Goal: Task Accomplishment & Management: Use online tool/utility

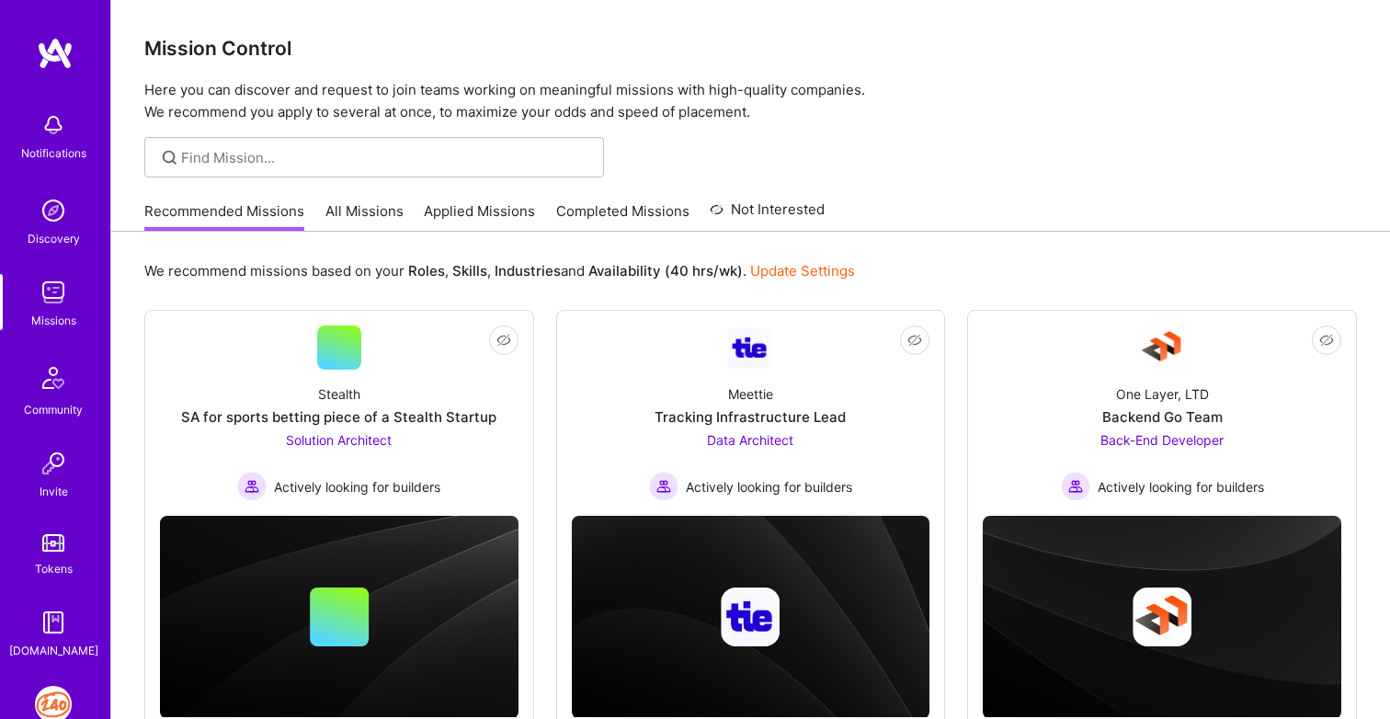
click at [369, 211] on link "All Missions" at bounding box center [364, 216] width 78 height 30
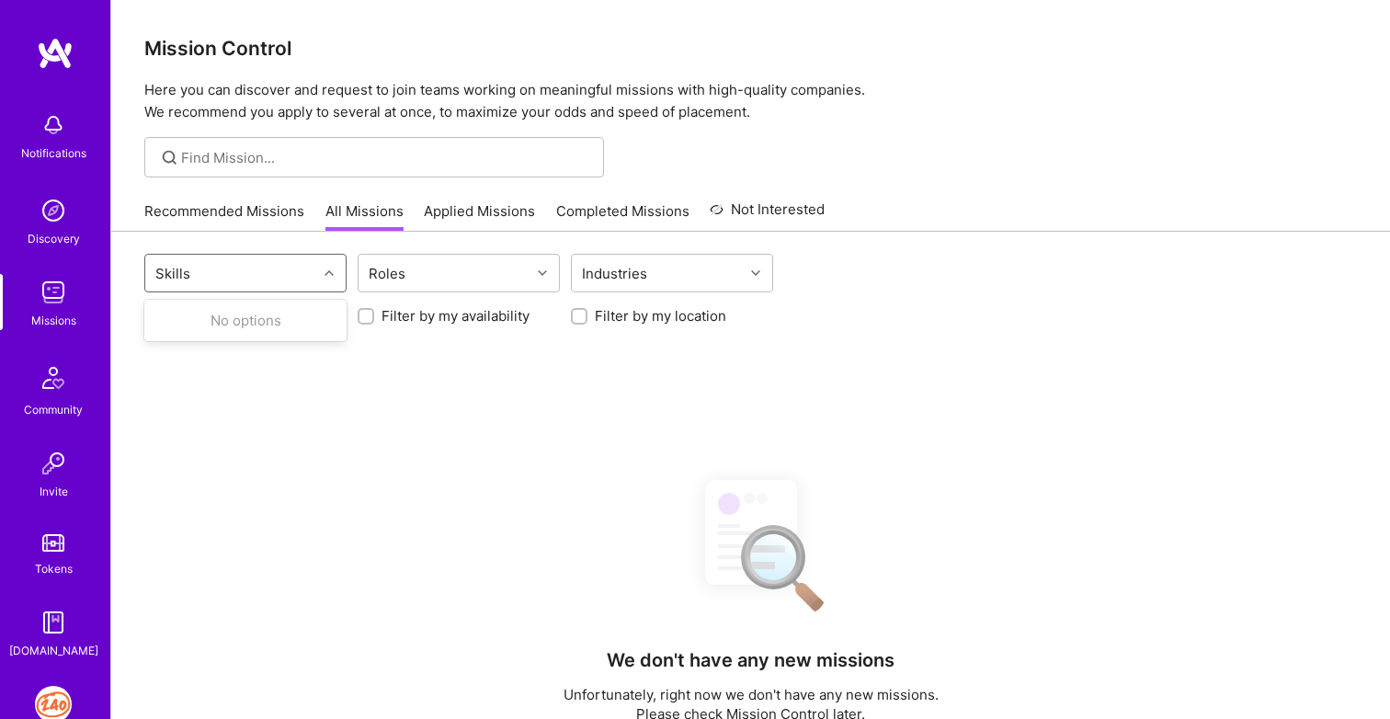
click at [294, 276] on div "Skills" at bounding box center [231, 273] width 172 height 37
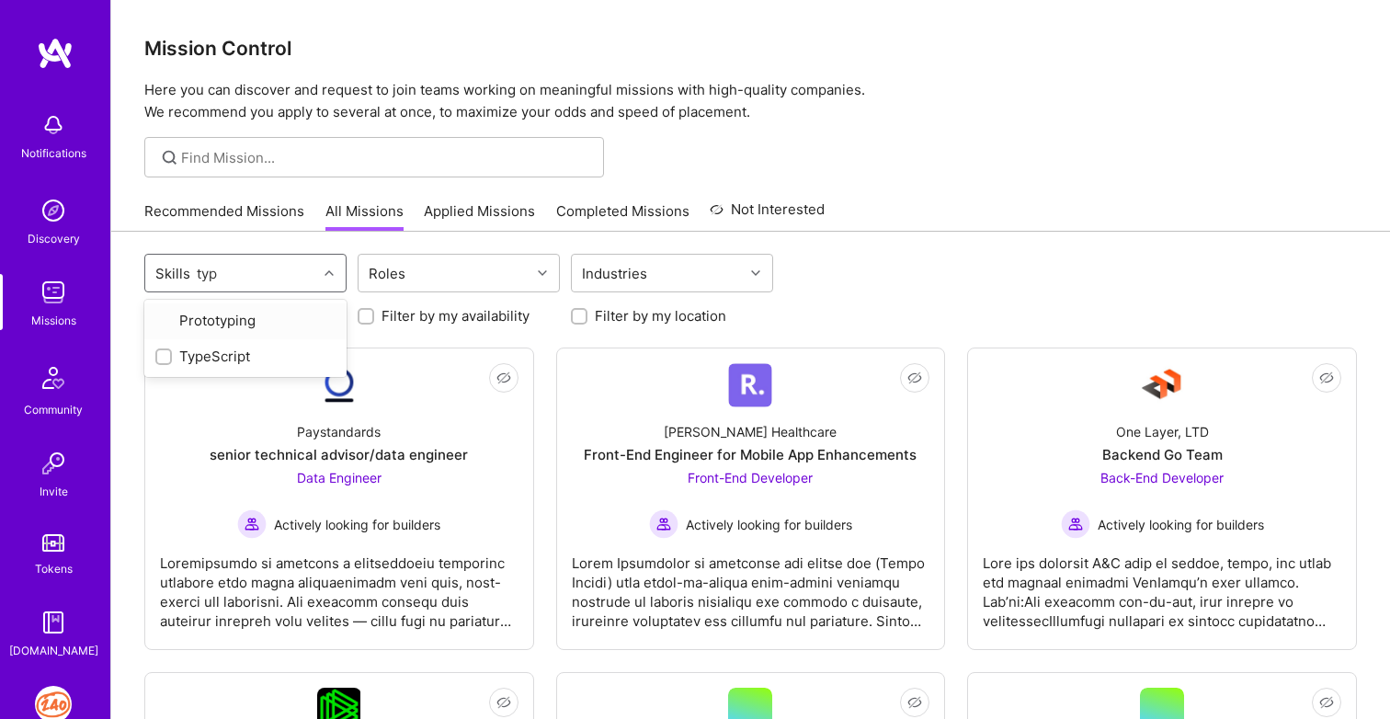
type input "type"
click at [166, 324] on input "checkbox" at bounding box center [165, 321] width 13 height 13
checkbox input "true"
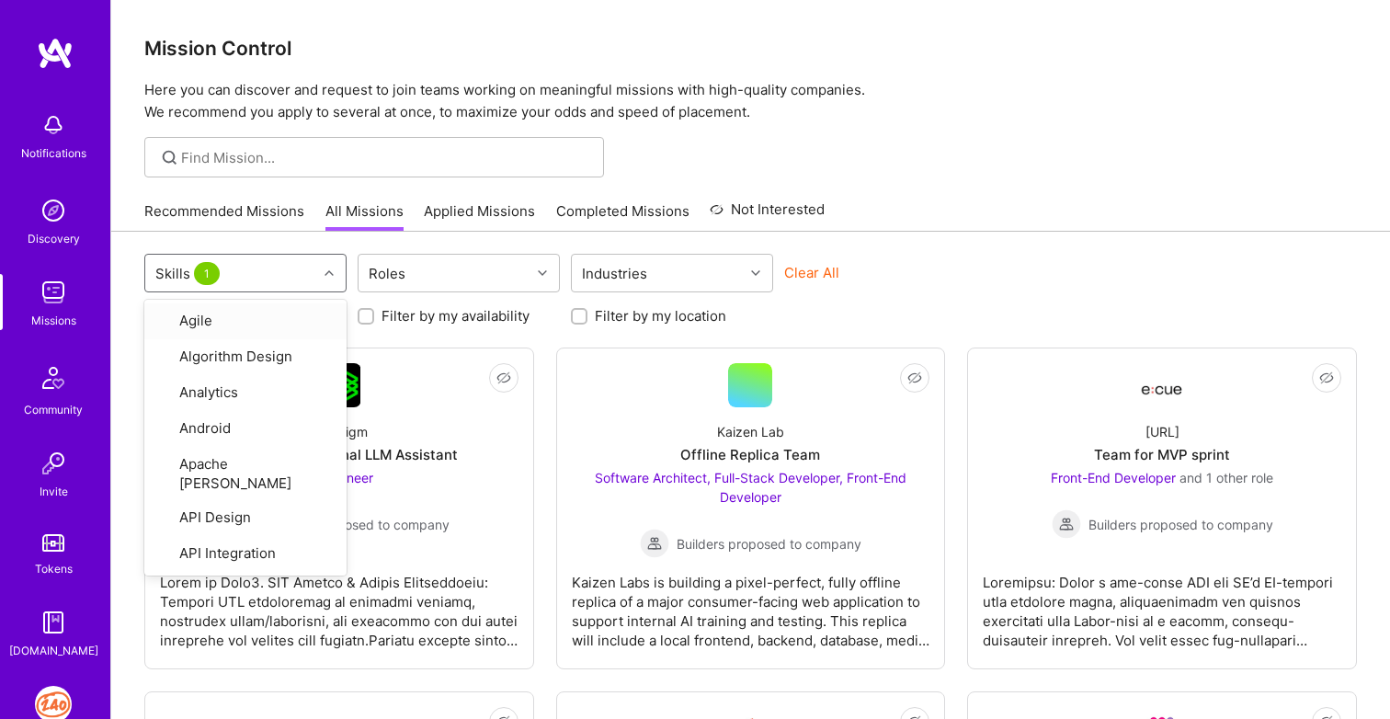
click at [1018, 191] on div "Recommended Missions All Missions Applied Missions Completed Missions Not Inter…" at bounding box center [750, 211] width 1213 height 40
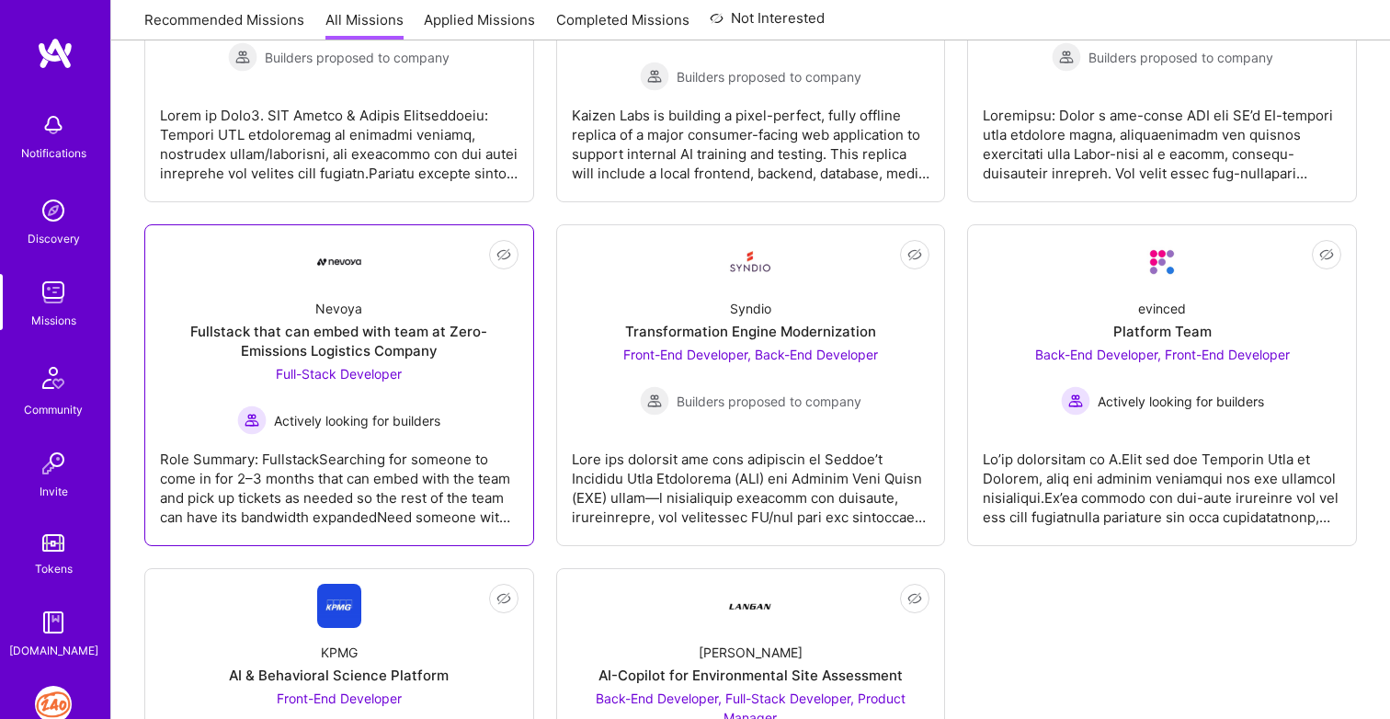
scroll to position [505, 0]
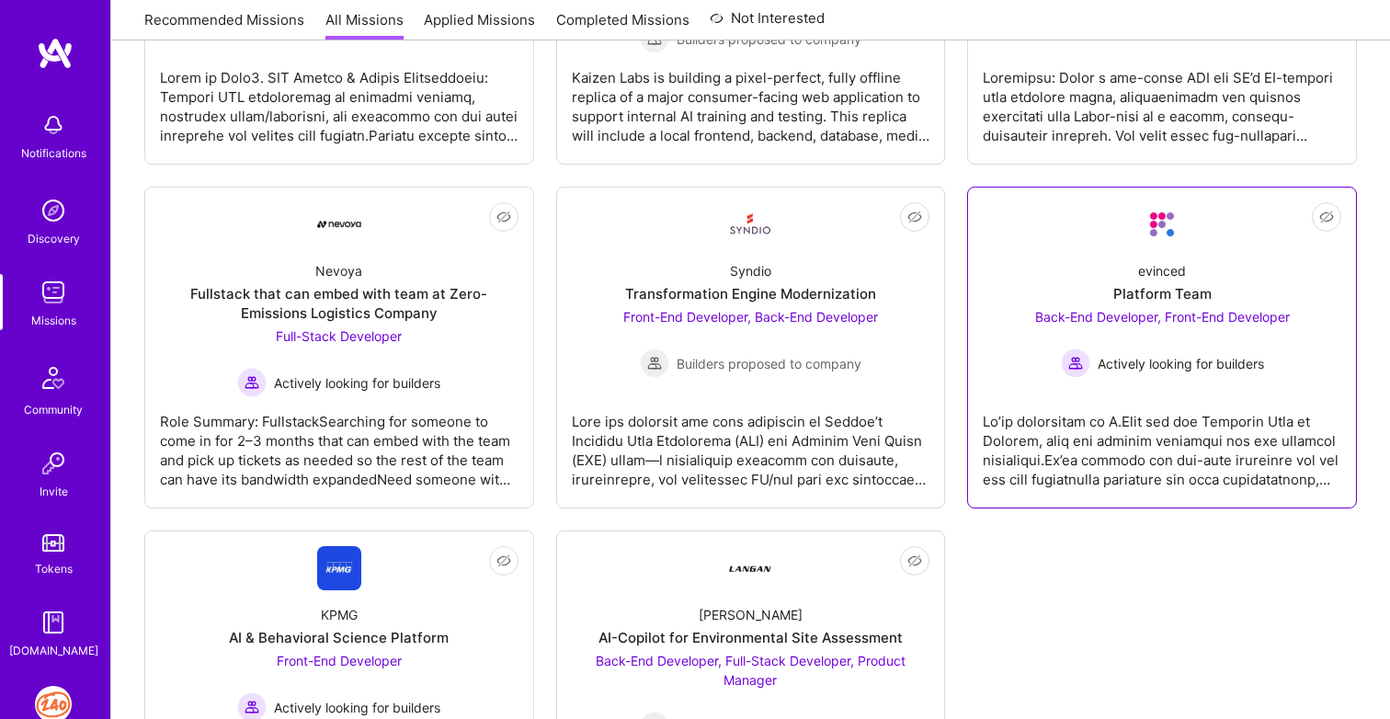
click at [1131, 468] on div at bounding box center [1162, 443] width 359 height 92
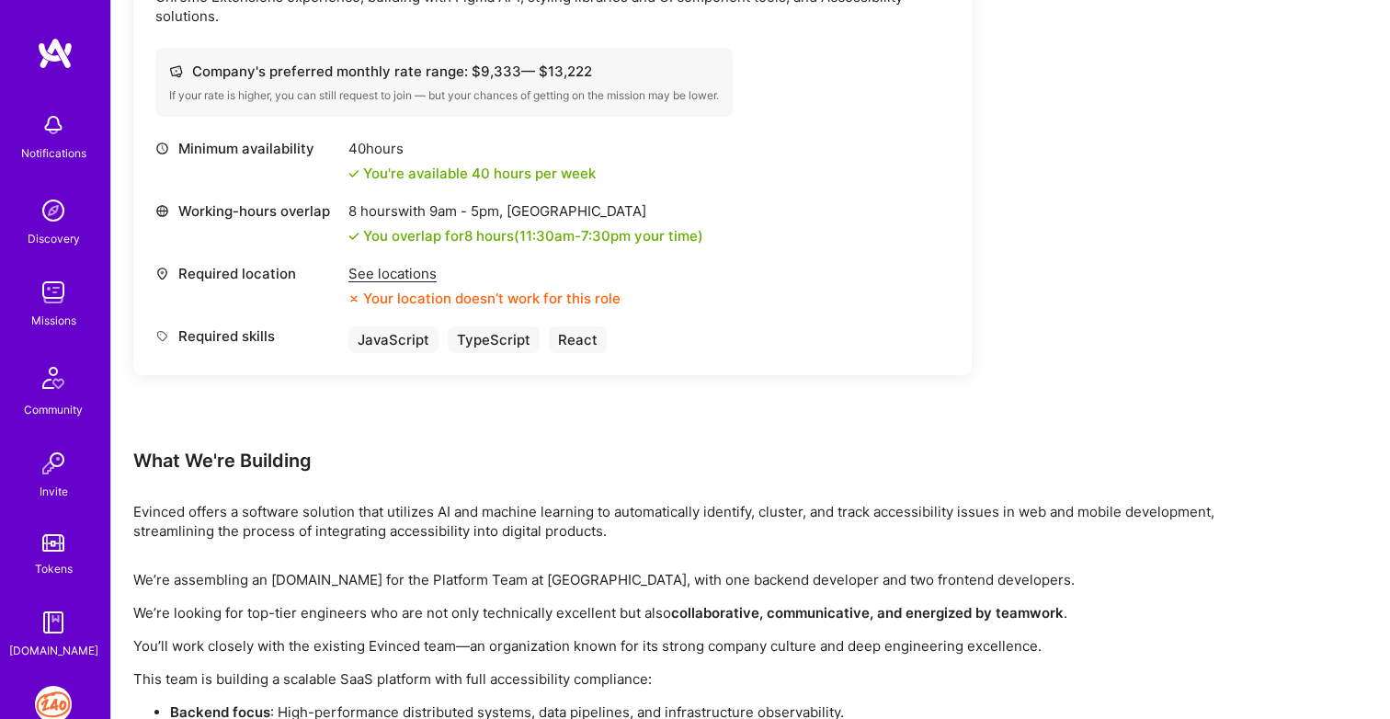
scroll to position [1434, 0]
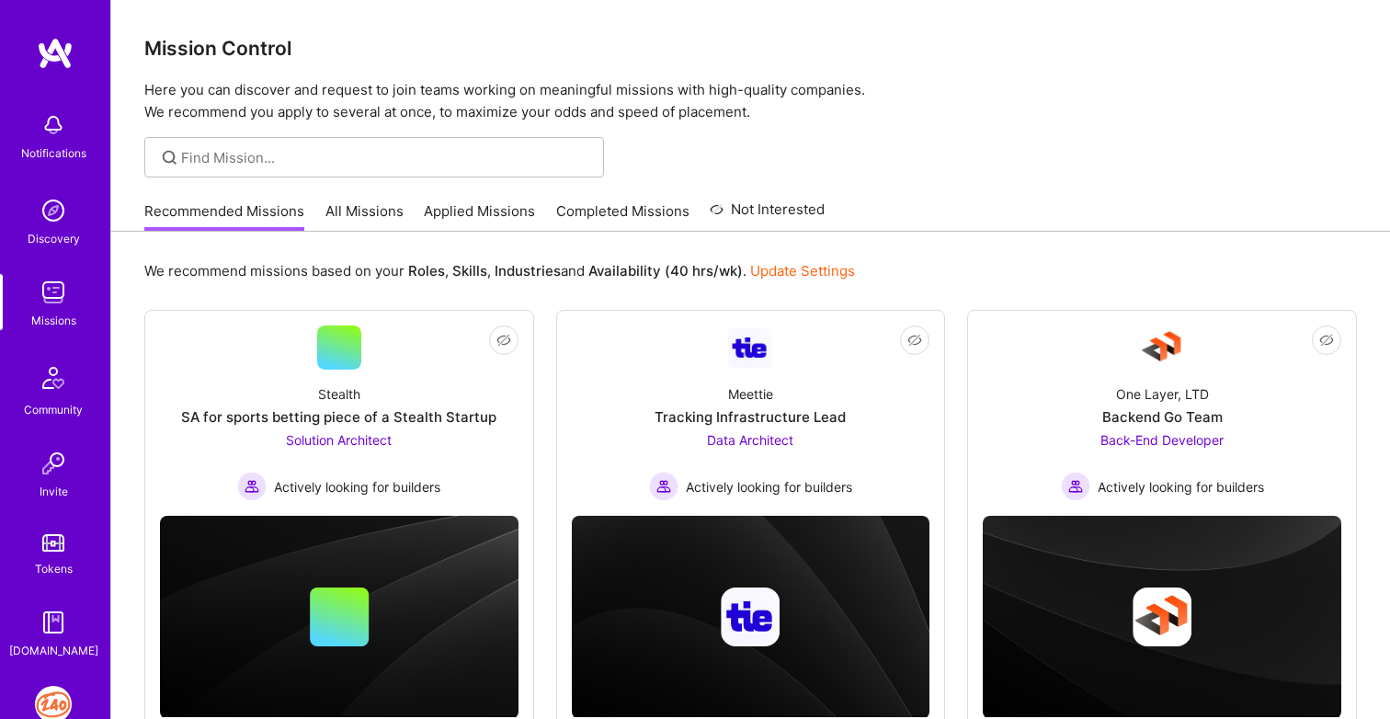
click at [46, 685] on div "Notifications Discovery Missions Community Invite Tokens [DOMAIN_NAME] 240 Cert…" at bounding box center [55, 359] width 110 height 719
click at [52, 702] on img at bounding box center [53, 704] width 37 height 37
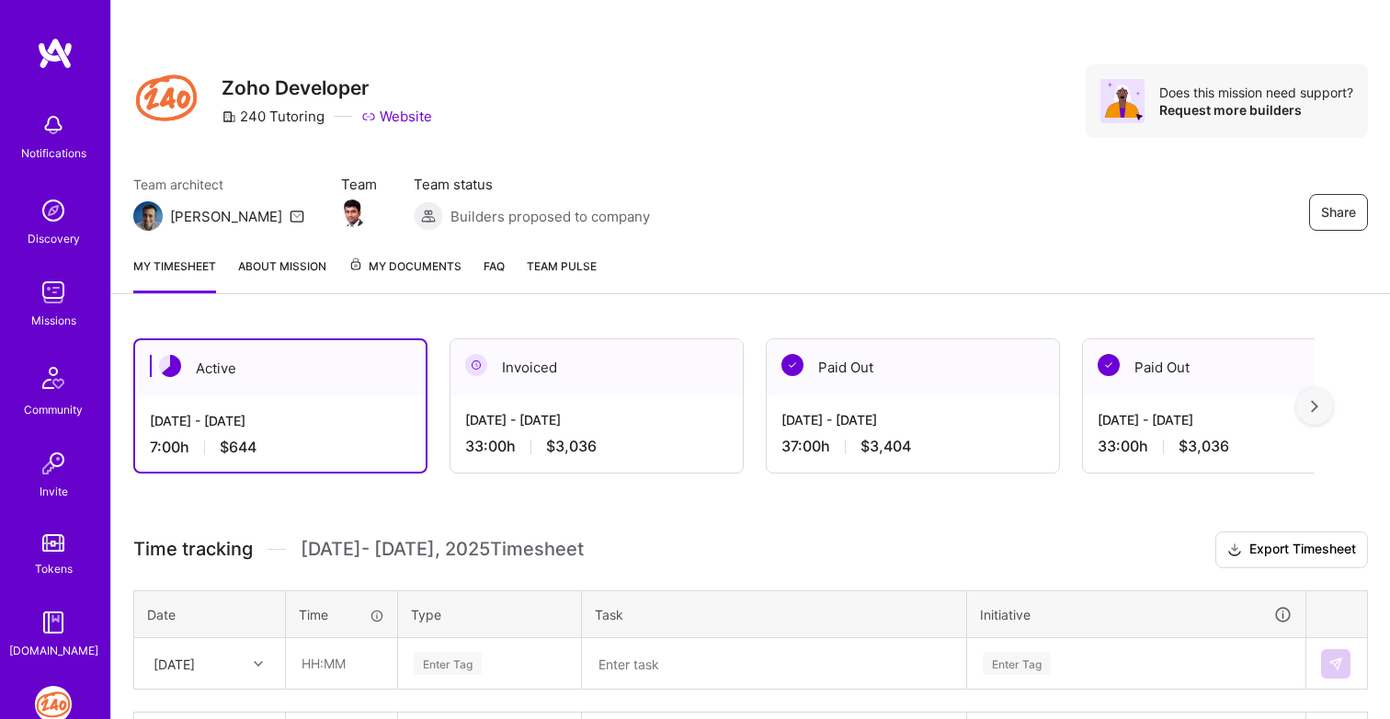
click at [58, 303] on img at bounding box center [53, 292] width 37 height 37
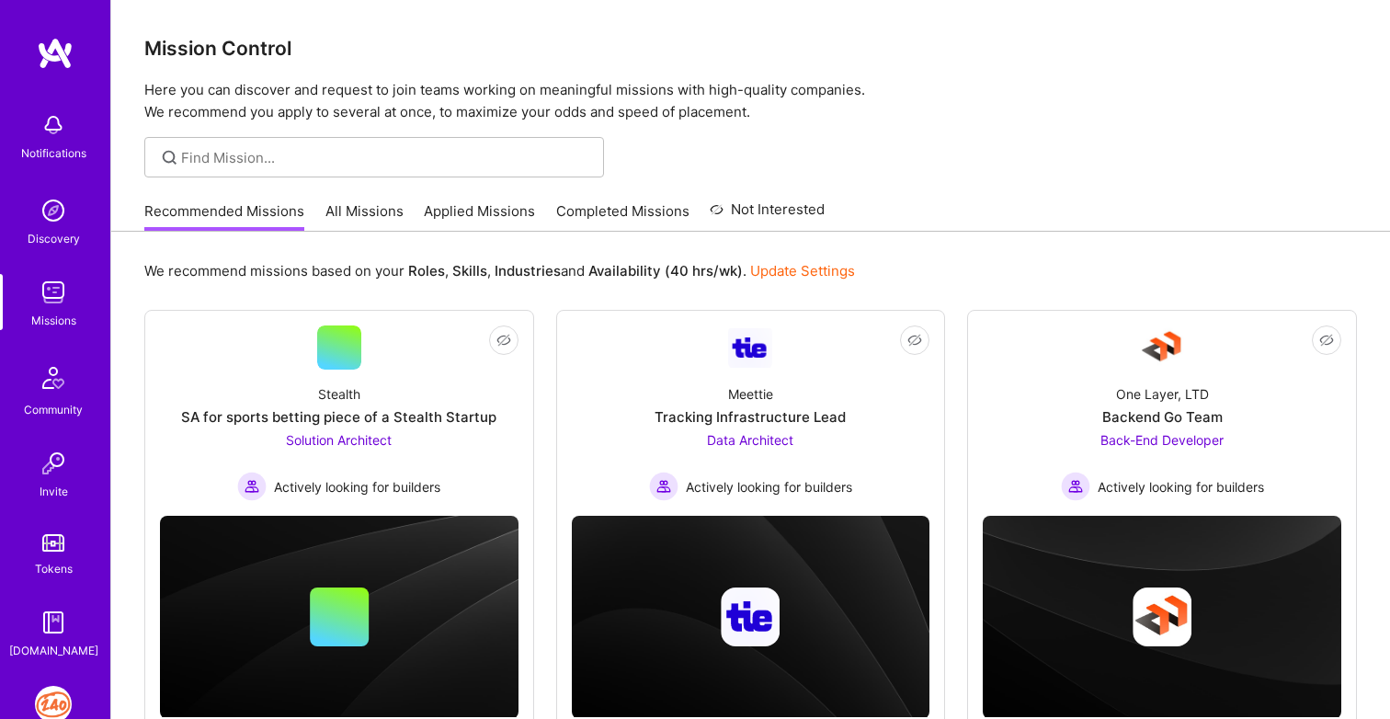
click at [359, 215] on link "All Missions" at bounding box center [364, 216] width 78 height 30
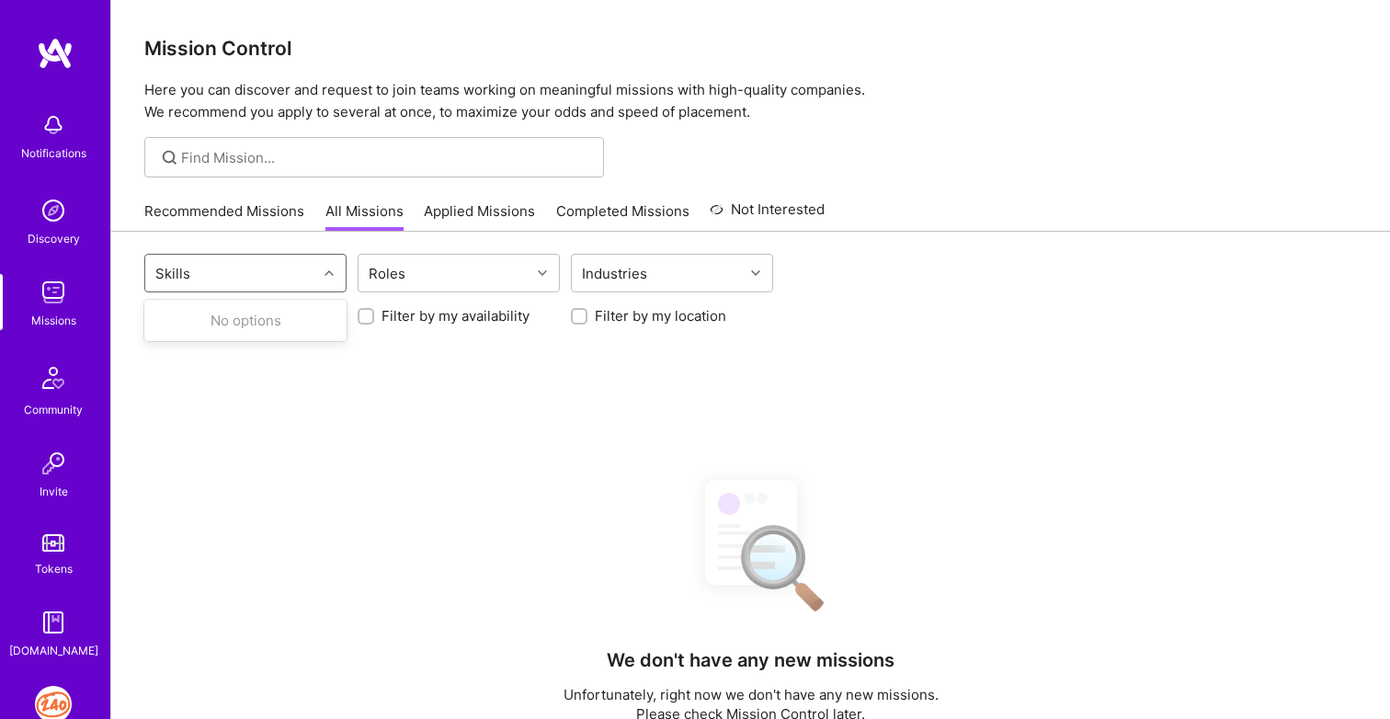
click at [314, 272] on div "Skills" at bounding box center [231, 273] width 172 height 37
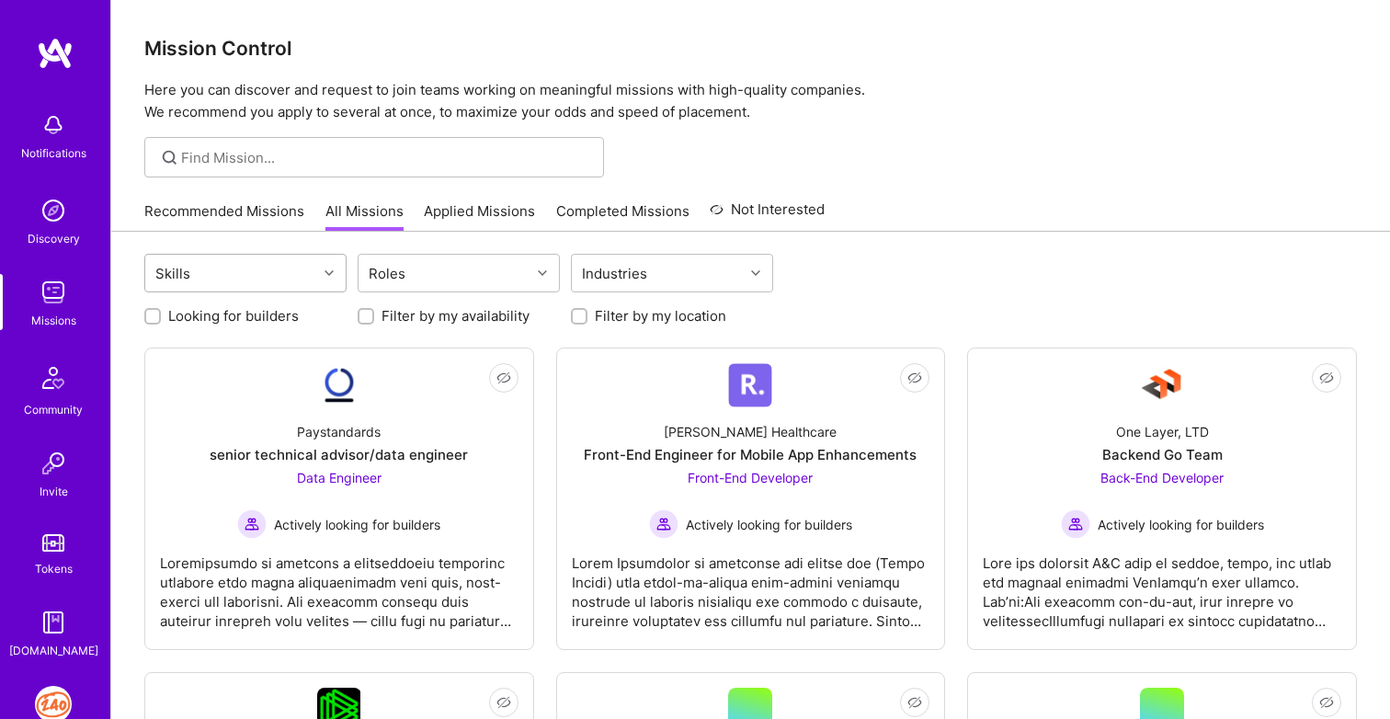
click at [387, 383] on link "Not Interested Paystandards senior technical advisor/data engineer Data Enginee…" at bounding box center [339, 498] width 359 height 271
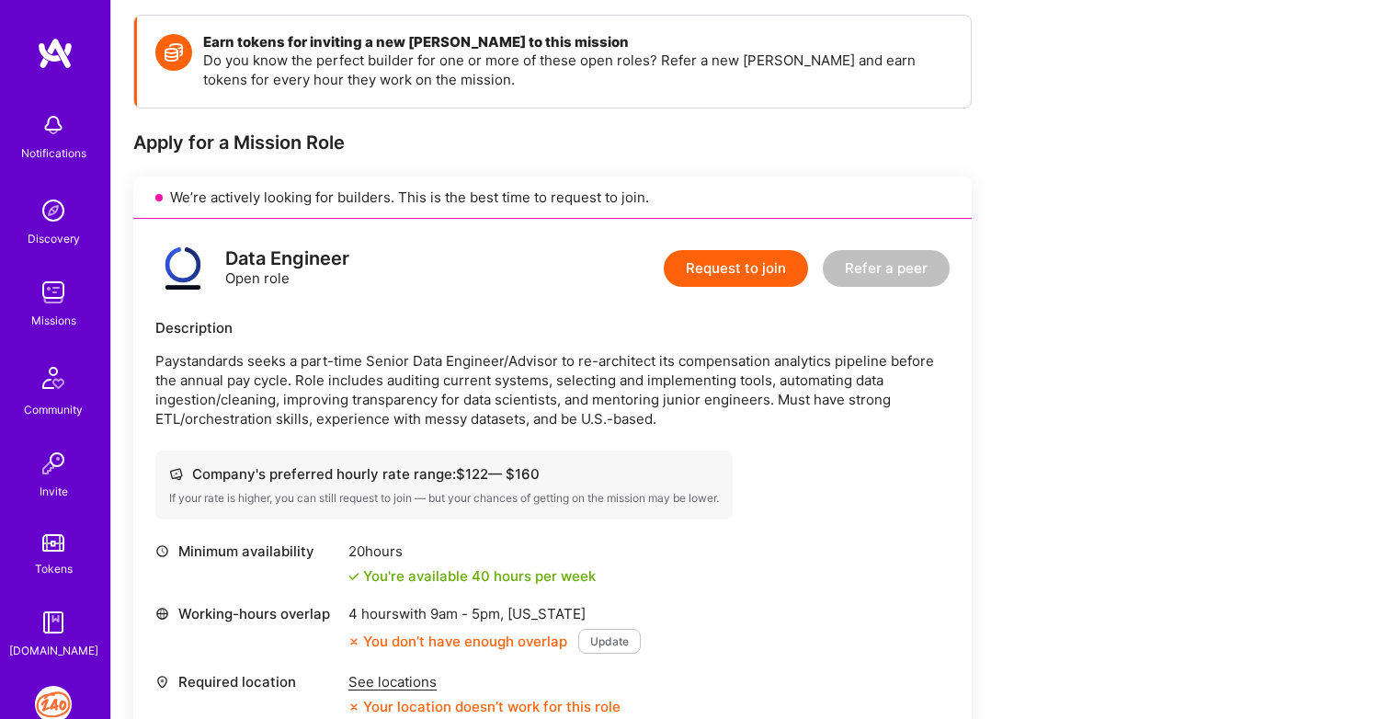
scroll to position [265, 0]
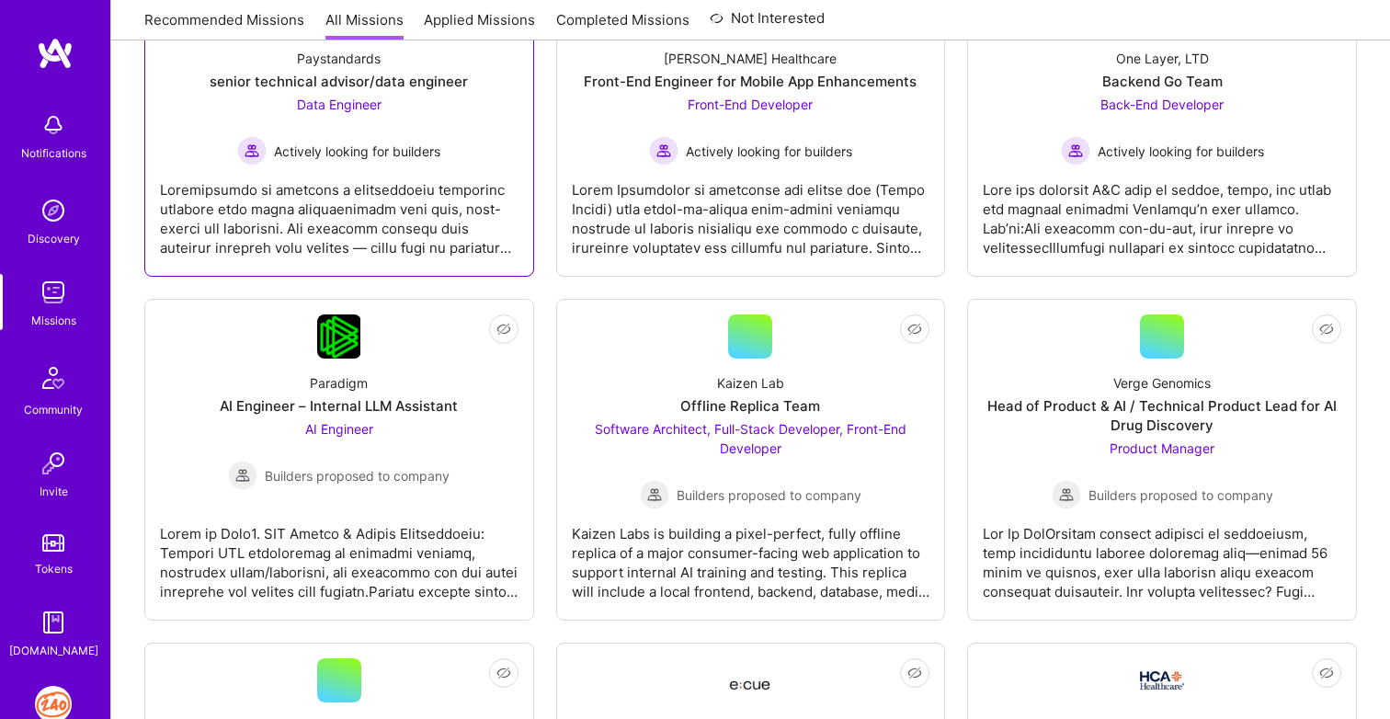
scroll to position [375, 0]
click at [448, 415] on div "Paradigm AI Engineer – Internal LLM Assistant AI Engineer Builders proposed to …" at bounding box center [339, 422] width 359 height 131
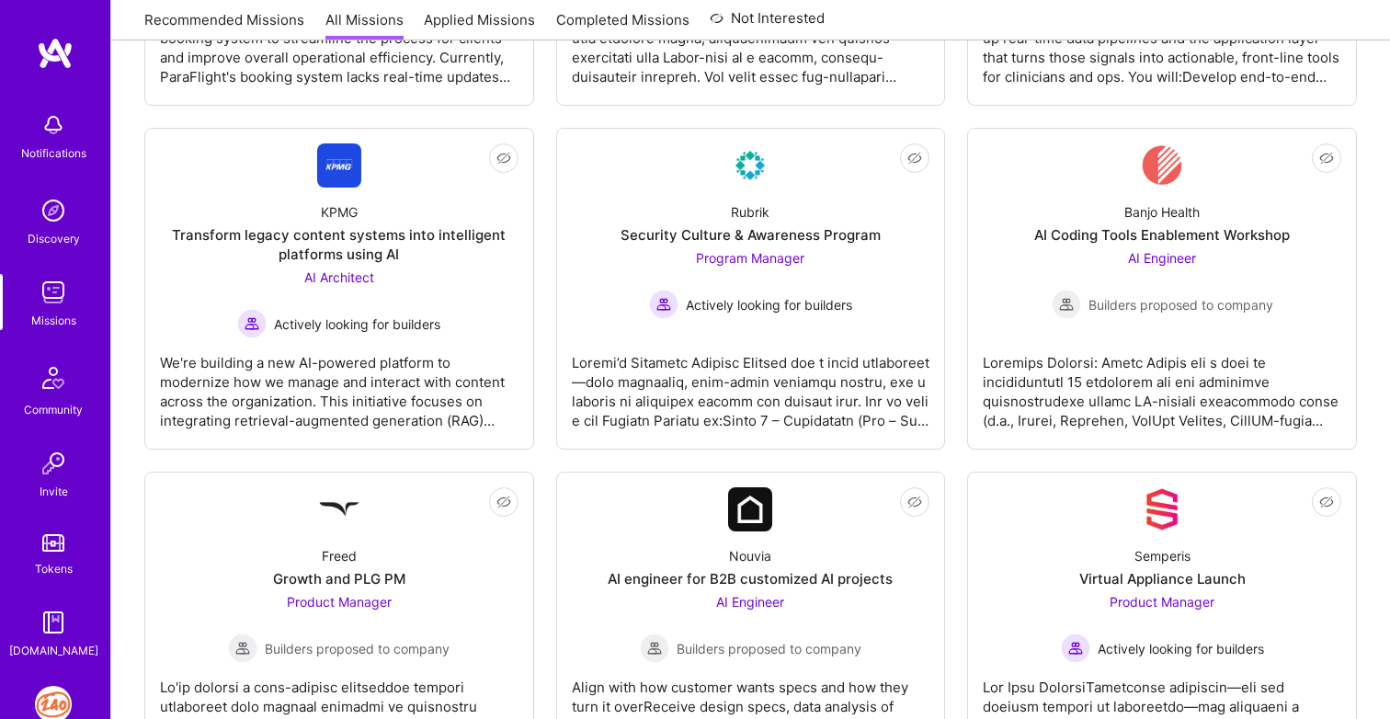
scroll to position [1238, 0]
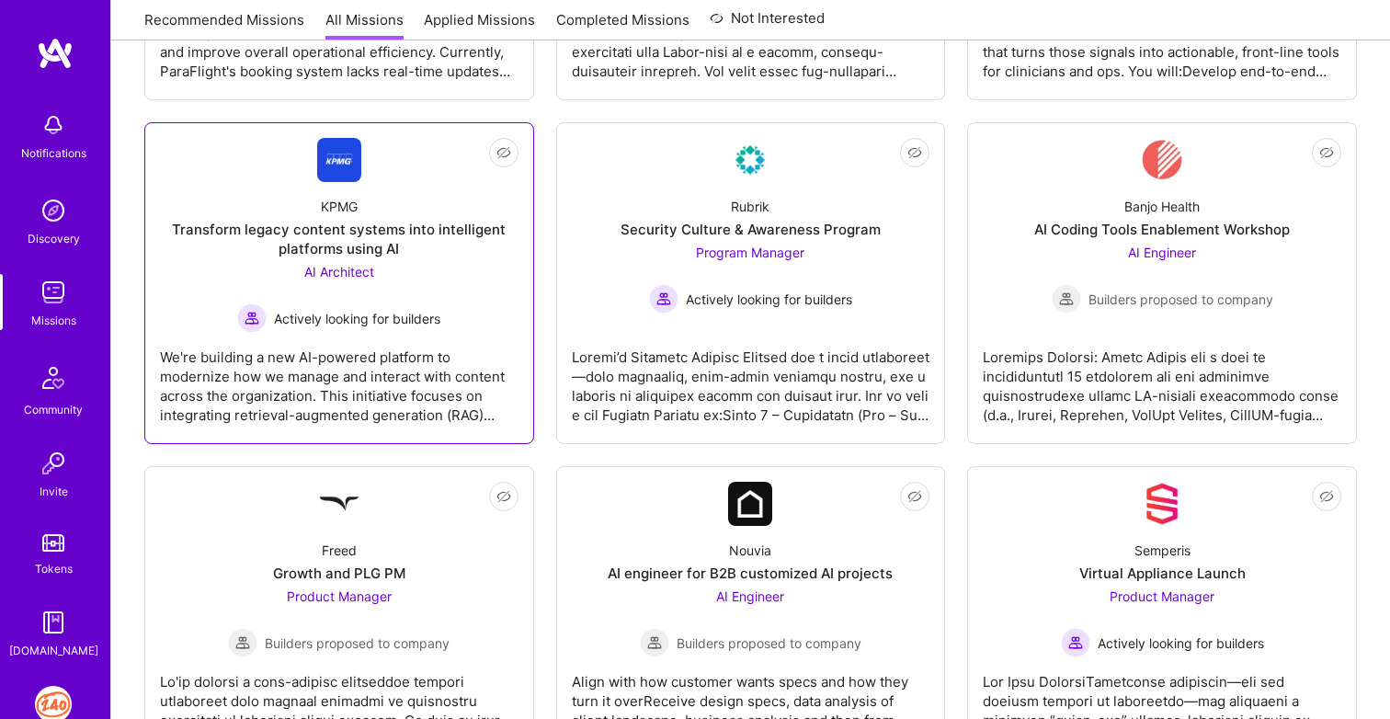
click at [428, 397] on div "We're building a new AI-powered platform to modernize how we manage and interac…" at bounding box center [339, 379] width 359 height 92
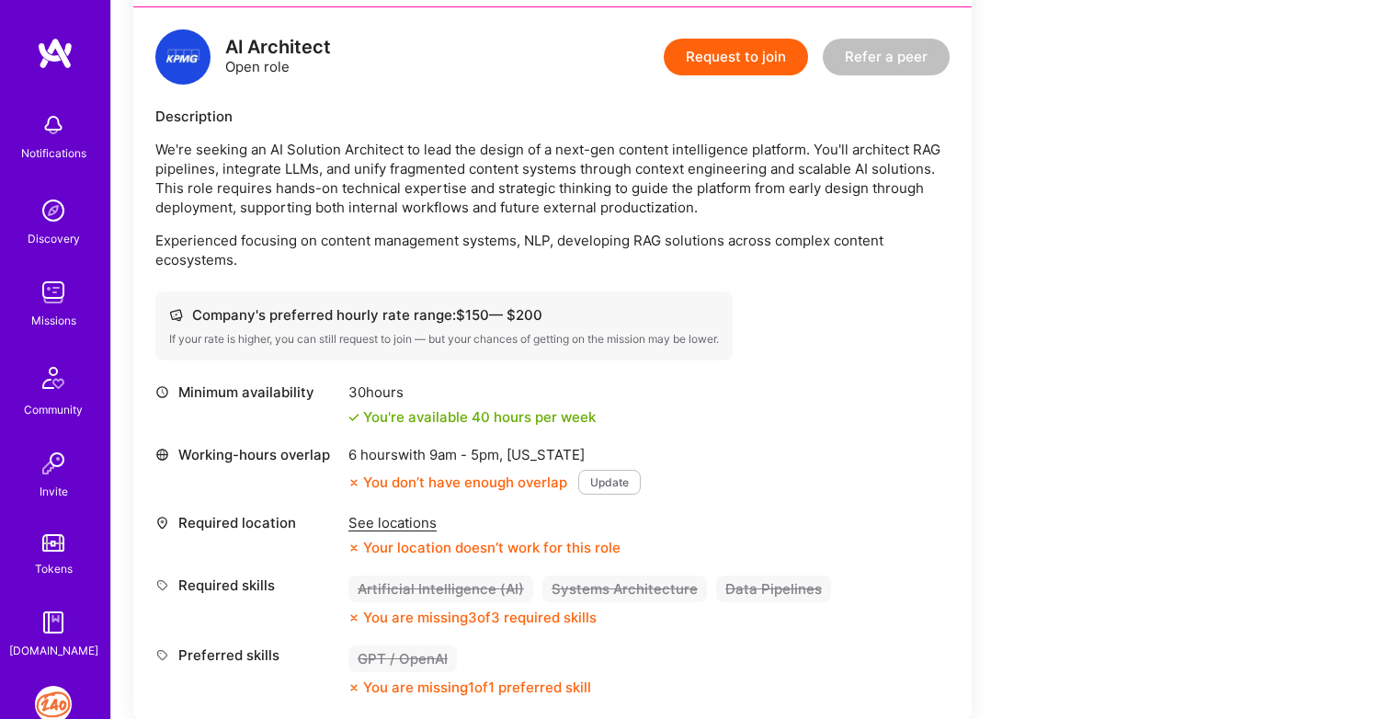
scroll to position [517, 0]
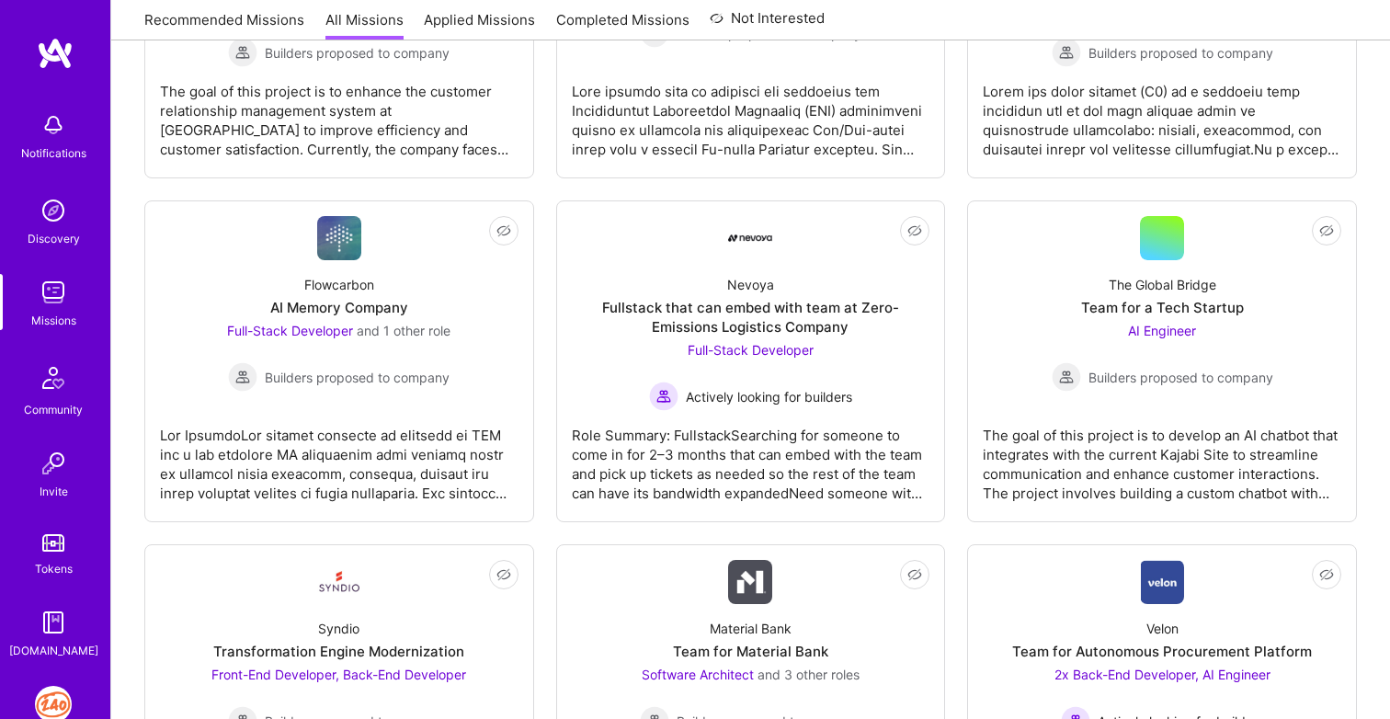
scroll to position [2178, 0]
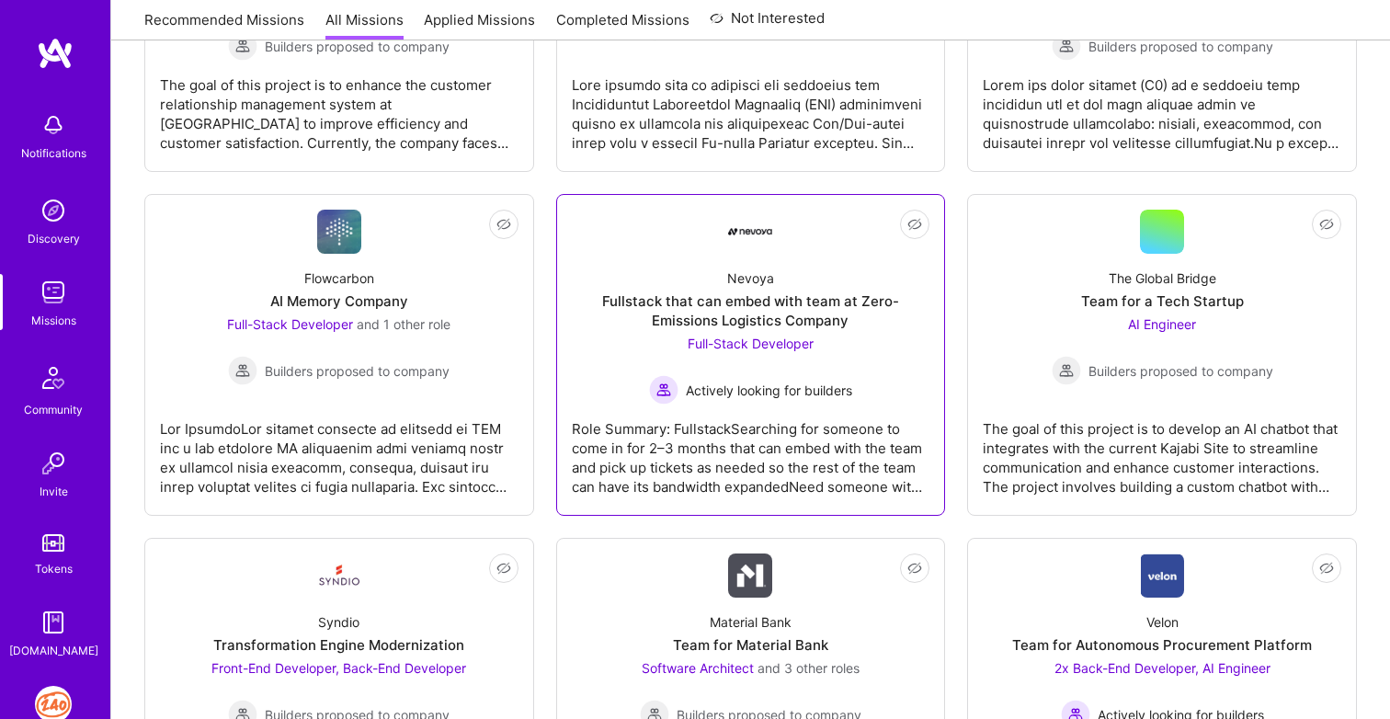
click at [825, 446] on div "Role Summary: FullstackSearching for someone to come in for 2–3 months that can…" at bounding box center [751, 451] width 359 height 92
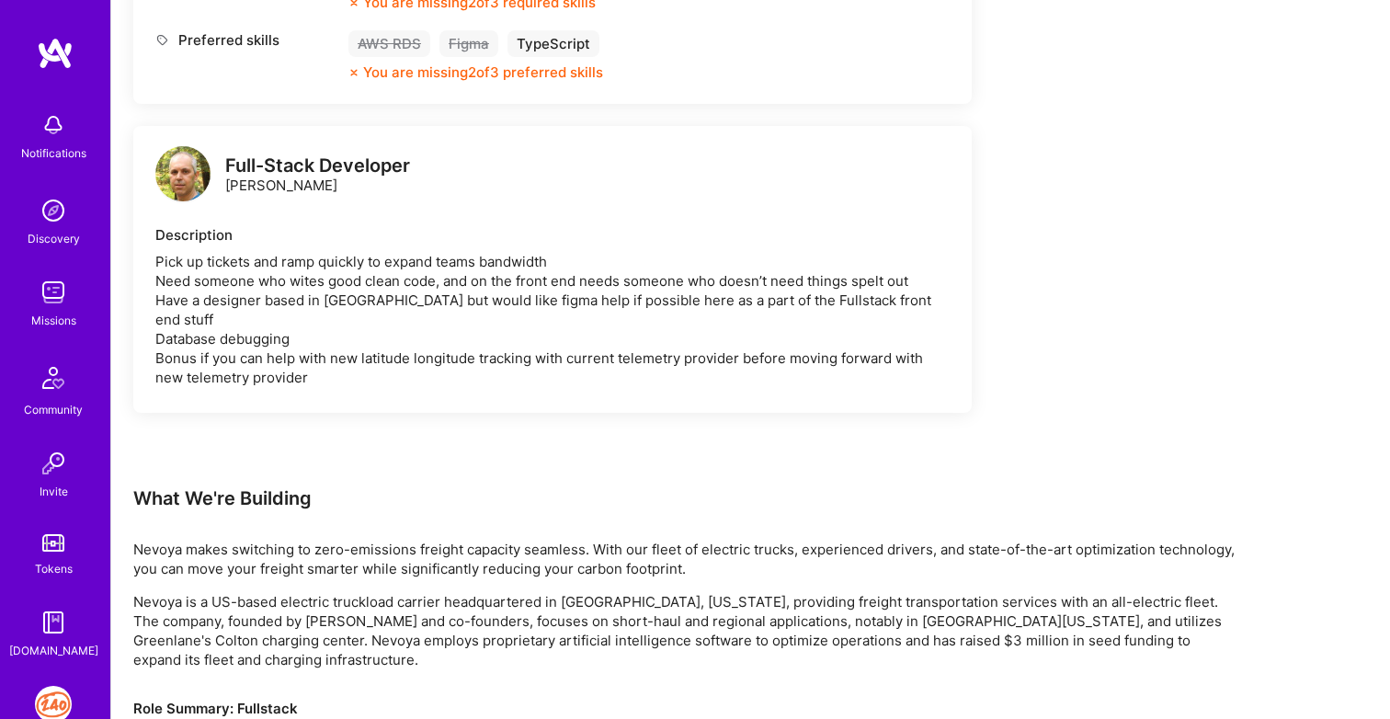
scroll to position [963, 0]
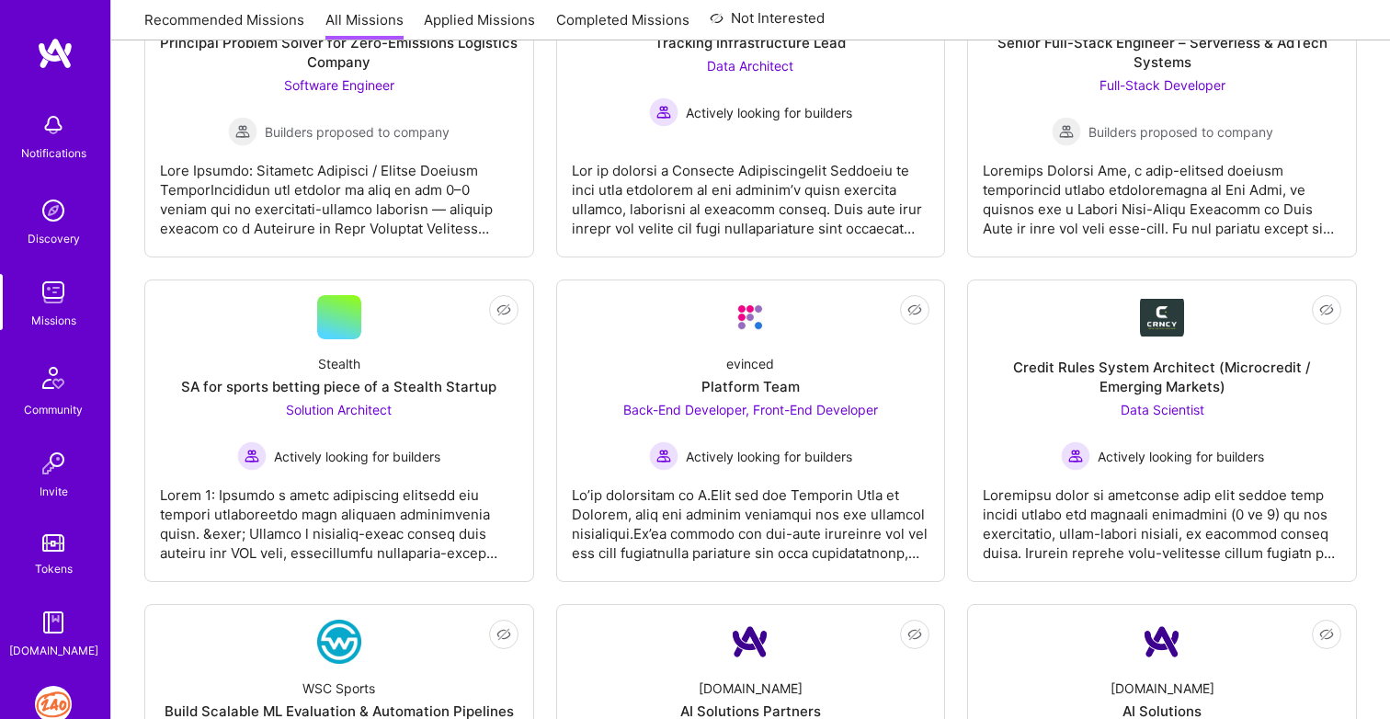
scroll to position [3451, 0]
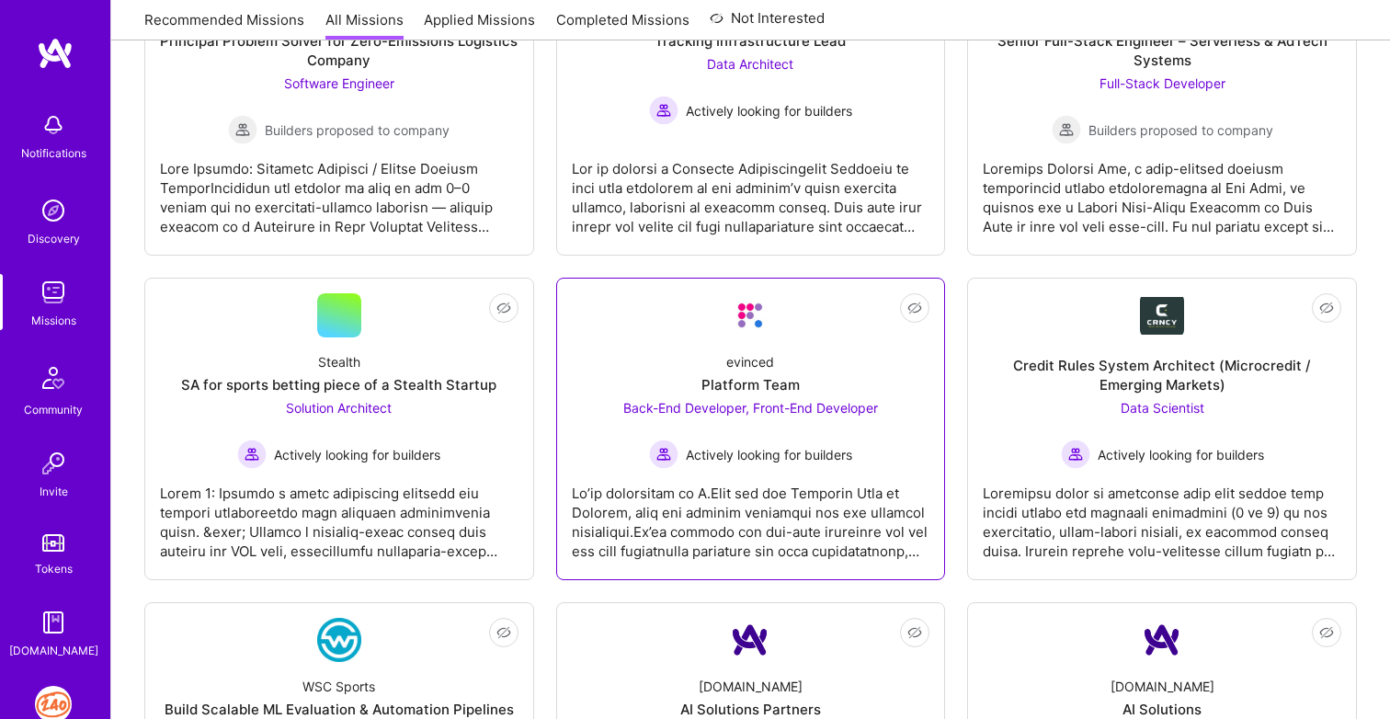
click at [782, 446] on span "Actively looking for builders" at bounding box center [769, 454] width 166 height 19
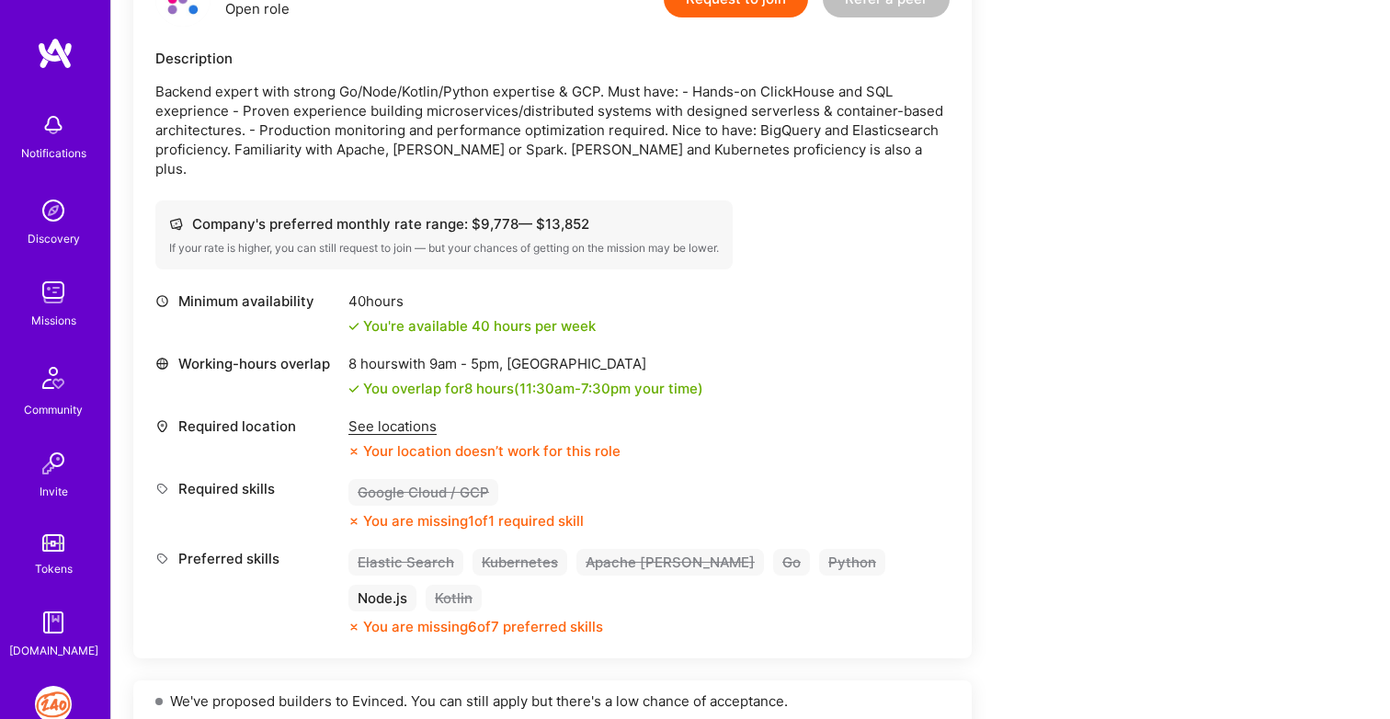
scroll to position [525, 0]
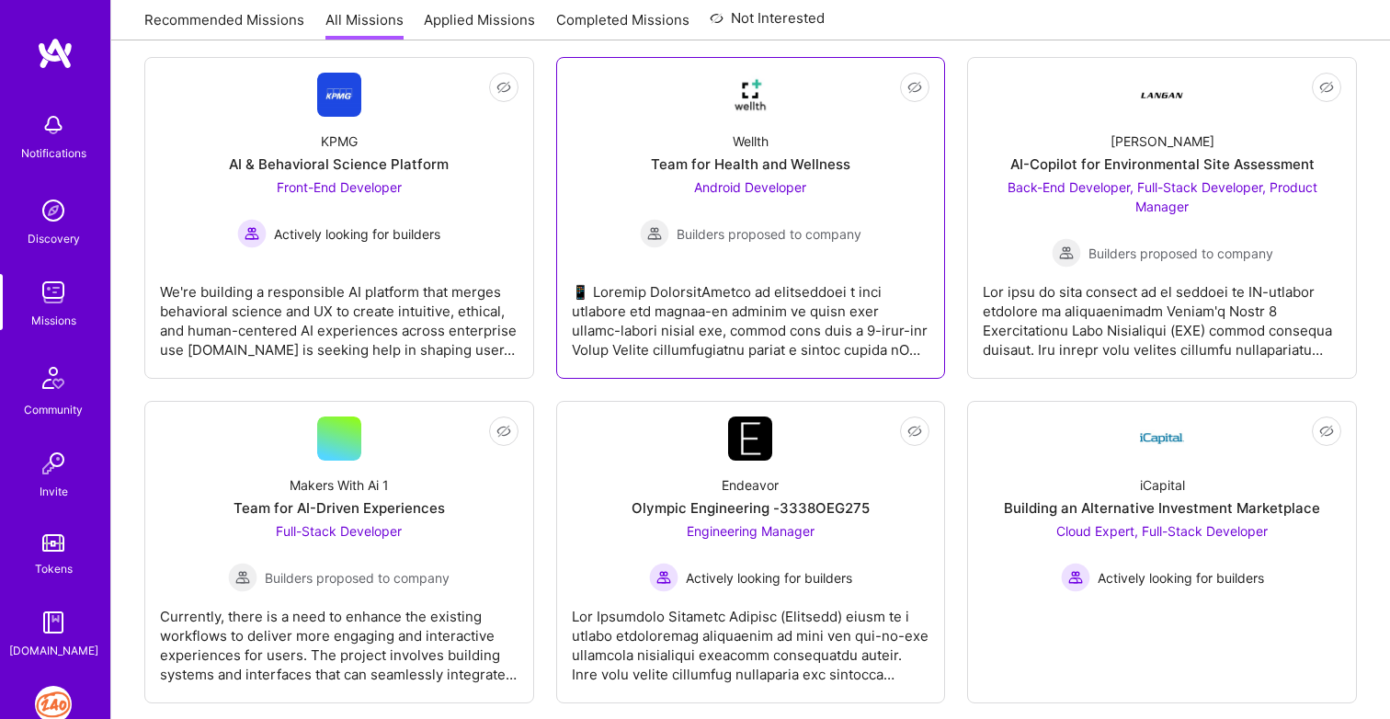
scroll to position [5284, 0]
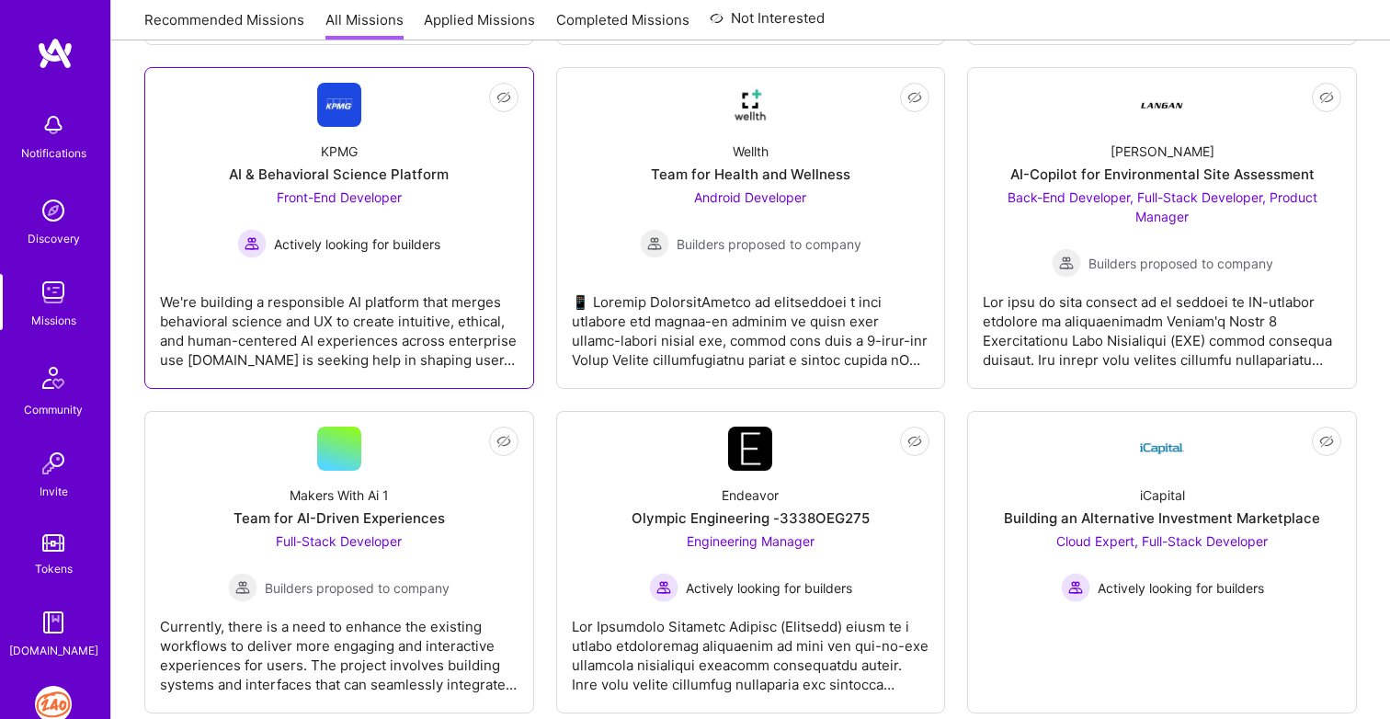
click at [453, 308] on div "We're building a responsible AI platform that merges behavioral science and UX …" at bounding box center [339, 324] width 359 height 92
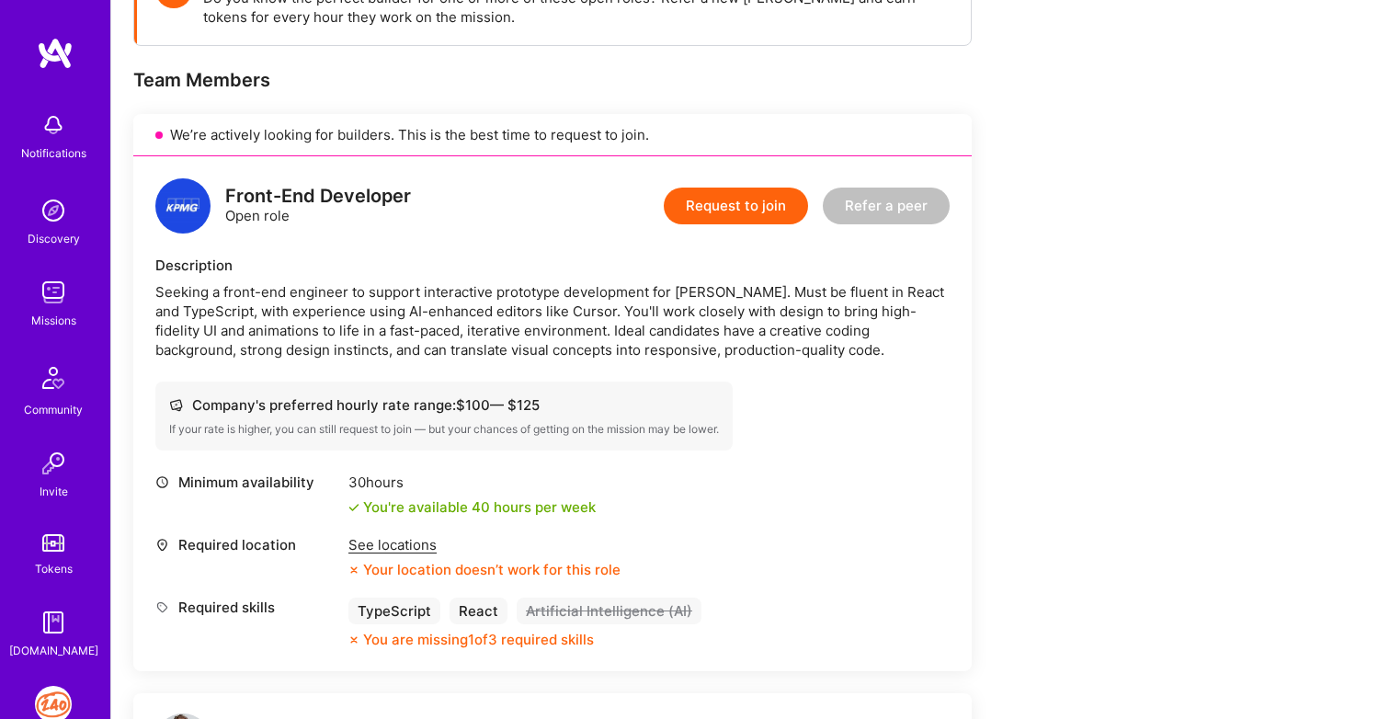
scroll to position [323, 0]
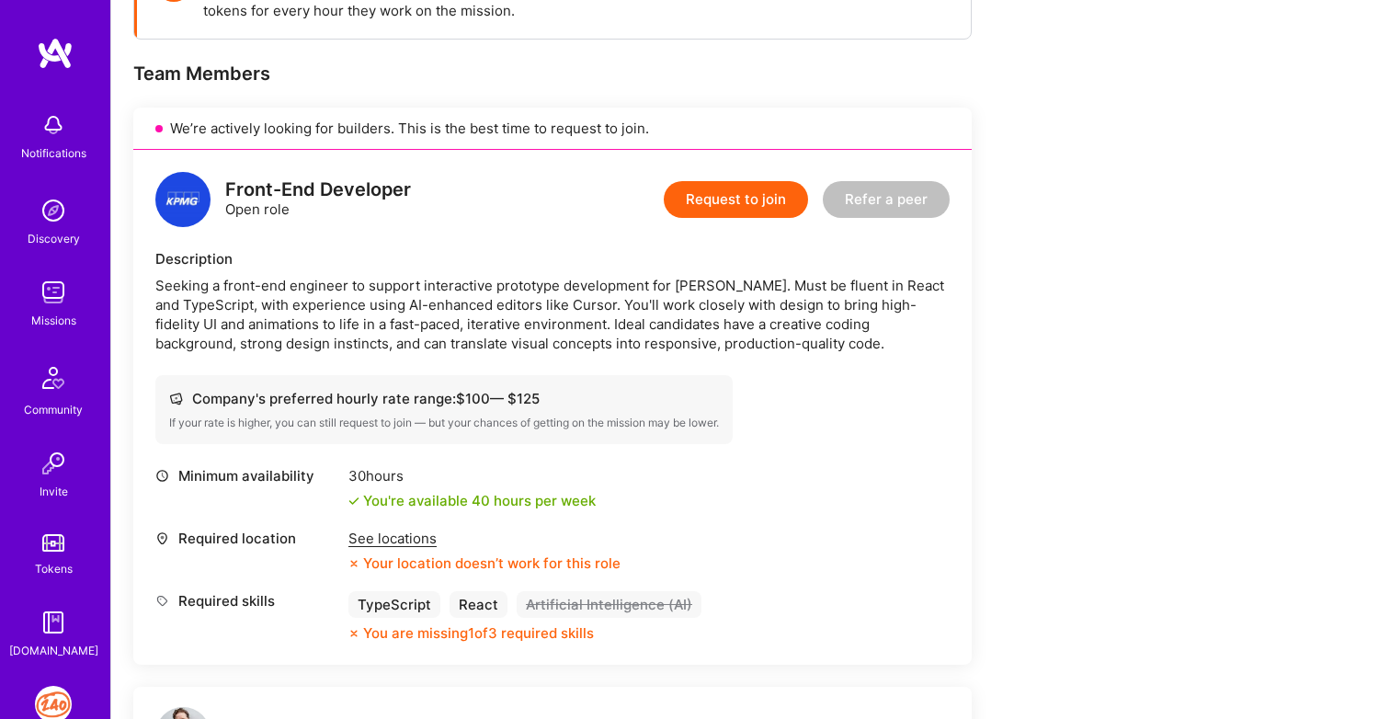
click at [679, 287] on div "Seeking a front-end engineer to support interactive prototype development for […" at bounding box center [552, 314] width 794 height 77
copy div "[PERSON_NAME]"
